Goal: Task Accomplishment & Management: Complete application form

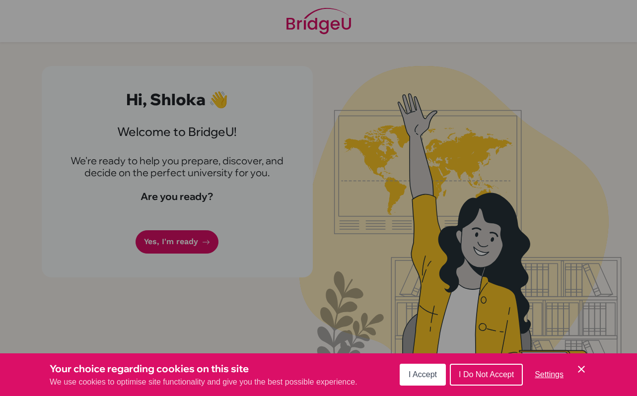
click at [416, 372] on span "I Accept" at bounding box center [423, 375] width 28 height 8
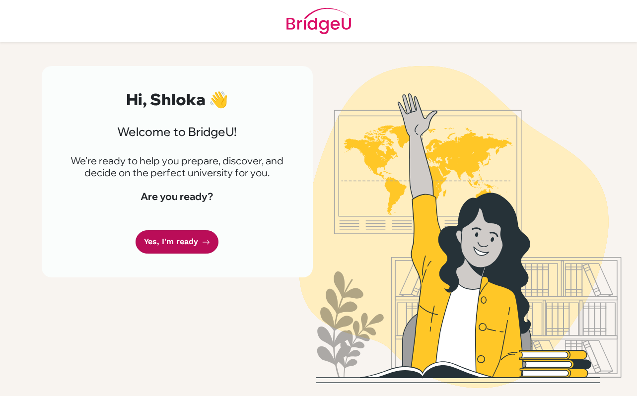
click at [164, 240] on link "Yes, I'm ready" at bounding box center [177, 242] width 83 height 23
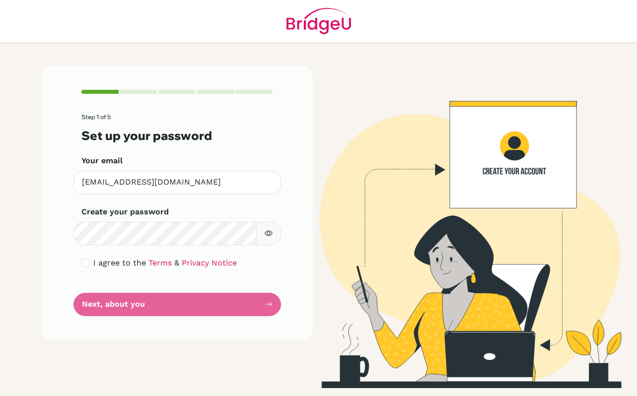
click at [269, 230] on icon "button" at bounding box center [269, 234] width 8 height 8
click at [85, 265] on input "checkbox" at bounding box center [85, 263] width 8 height 8
checkbox input "true"
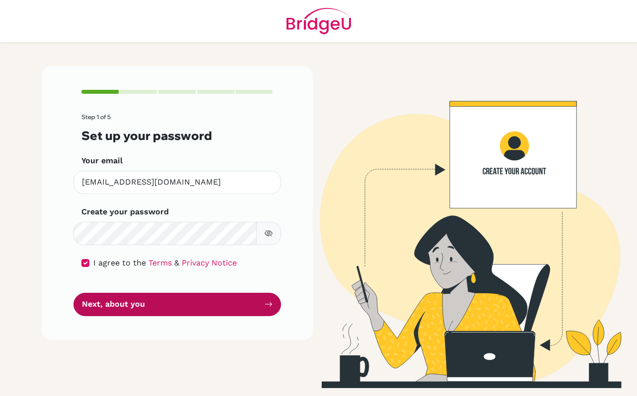
click at [104, 311] on button "Next, about you" at bounding box center [178, 304] width 208 height 23
